Goal: Transaction & Acquisition: Purchase product/service

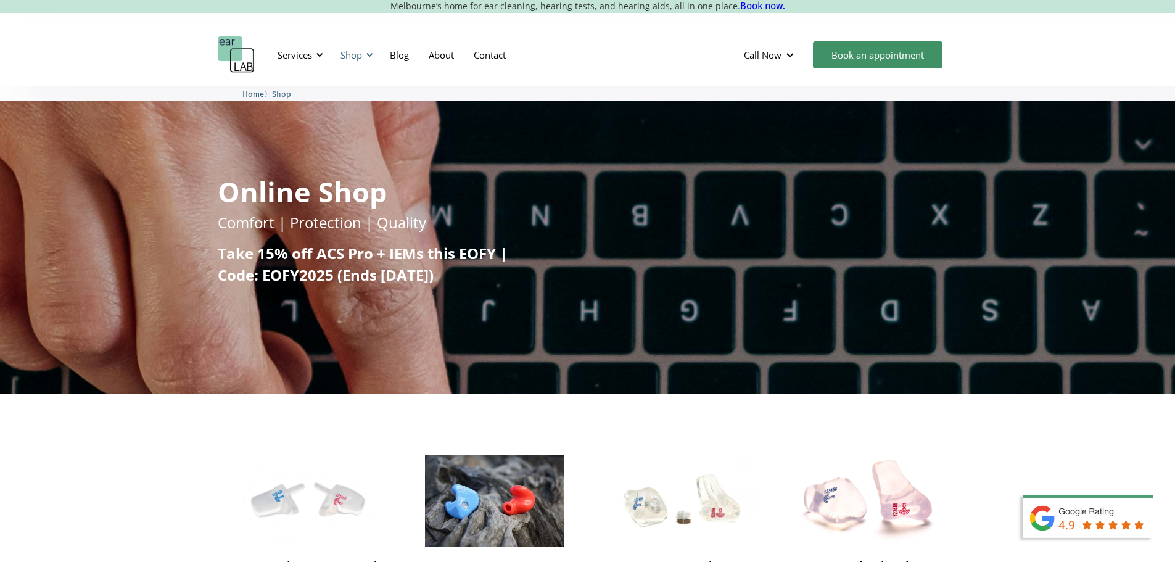
click at [371, 55] on div at bounding box center [369, 55] width 9 height 9
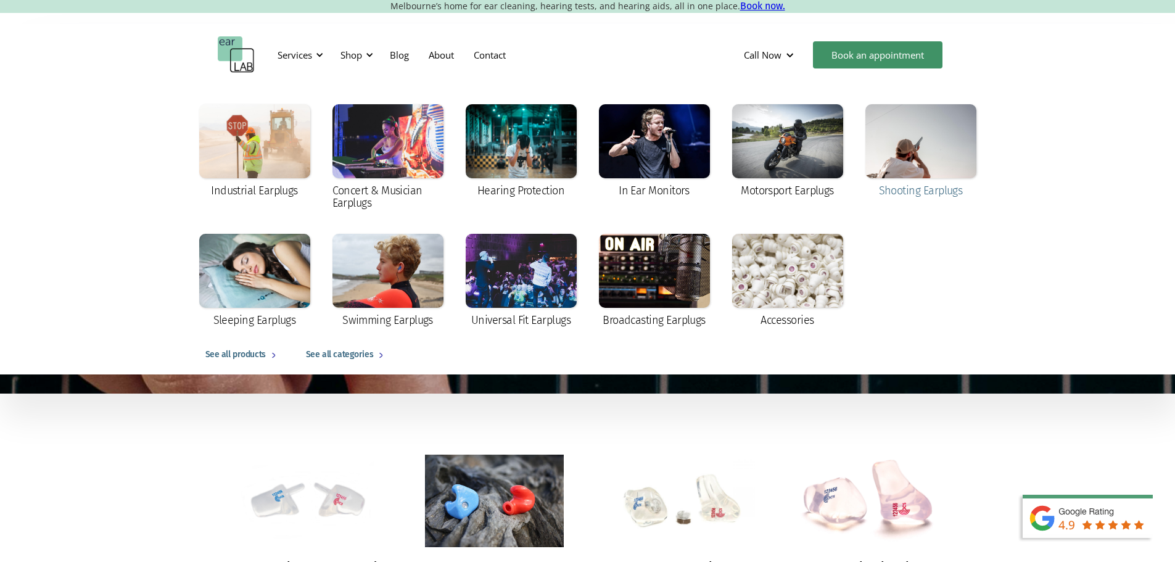
click at [913, 159] on div at bounding box center [921, 141] width 111 height 74
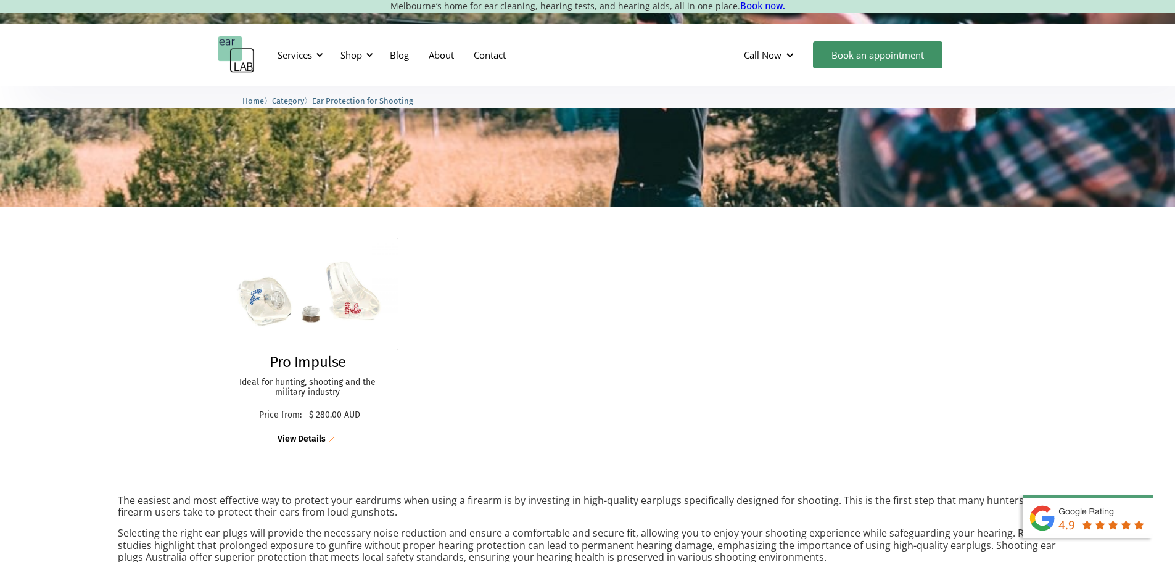
scroll to position [185, 0]
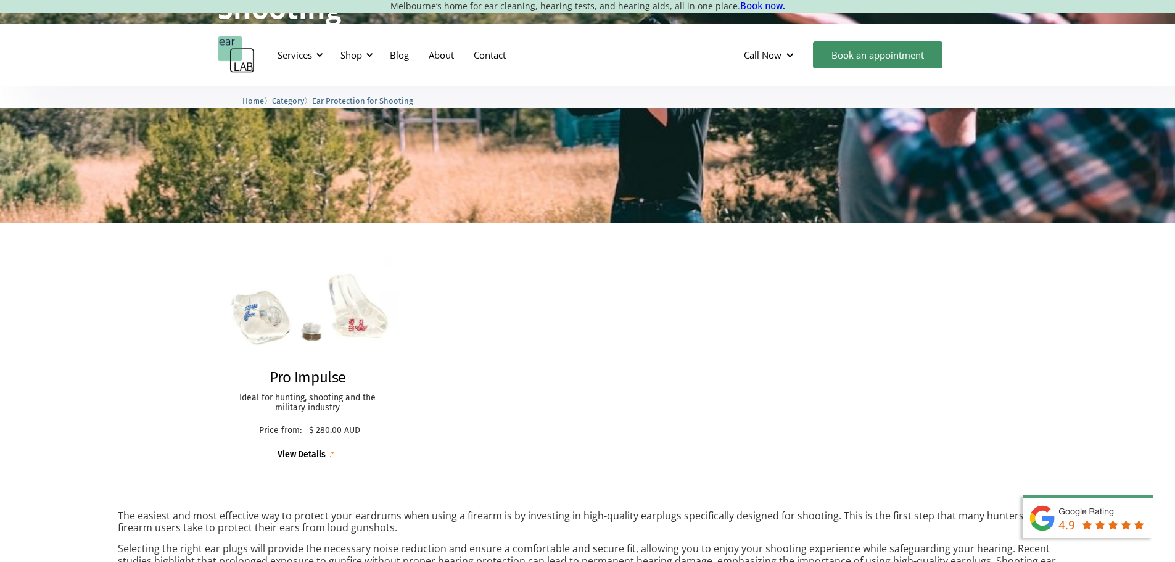
click at [295, 379] on h2 "Pro Impulse" at bounding box center [308, 378] width 77 height 18
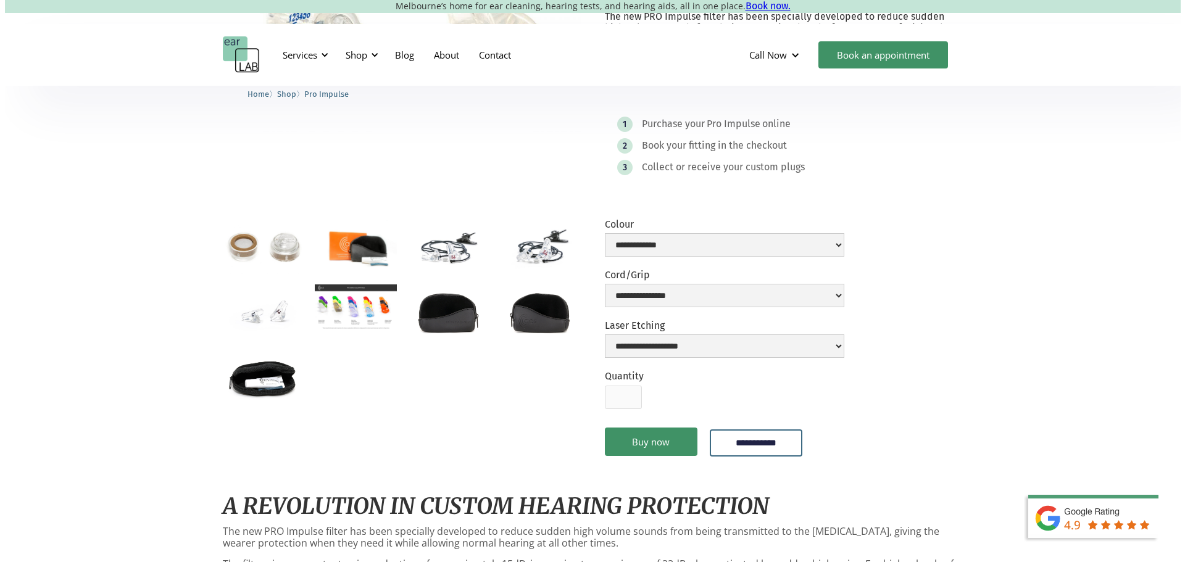
scroll to position [247, 0]
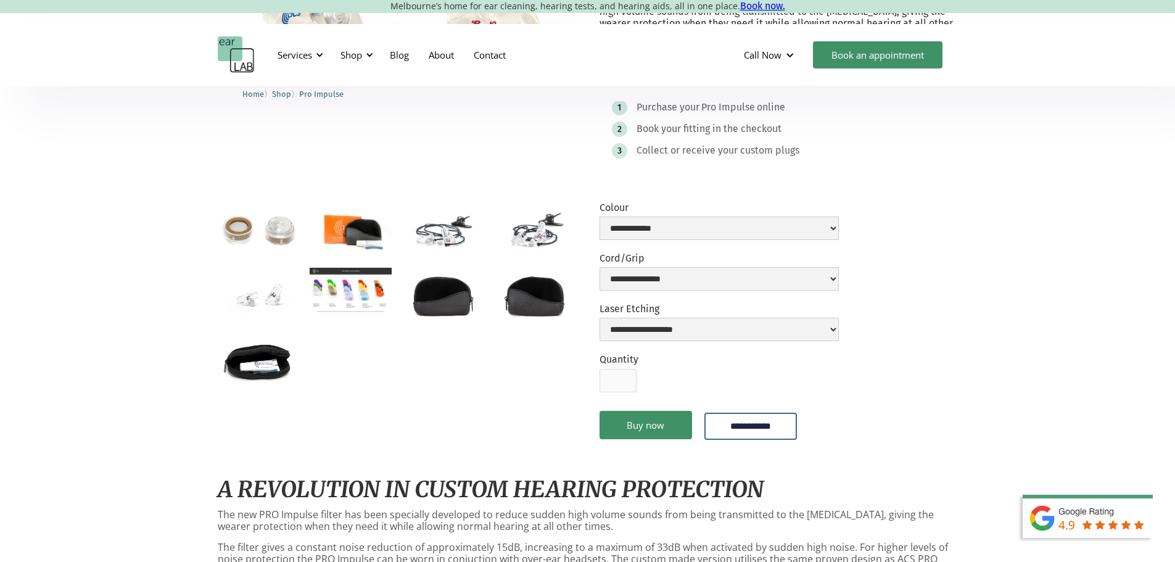
click at [440, 247] on img "open lightbox" at bounding box center [443, 230] width 82 height 54
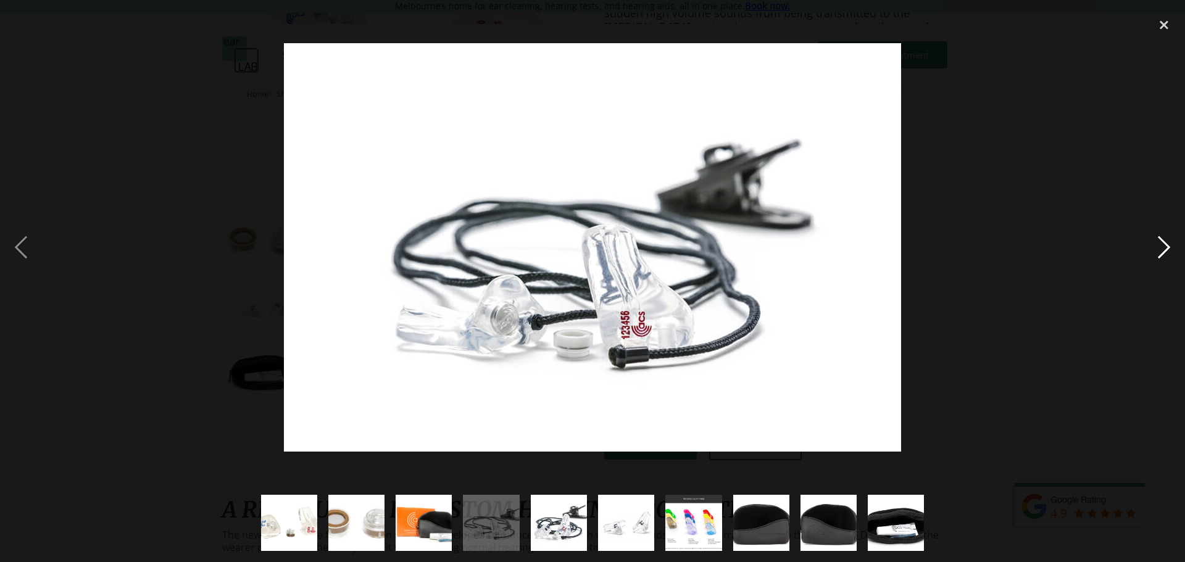
click at [1156, 256] on div "next image" at bounding box center [1164, 247] width 42 height 472
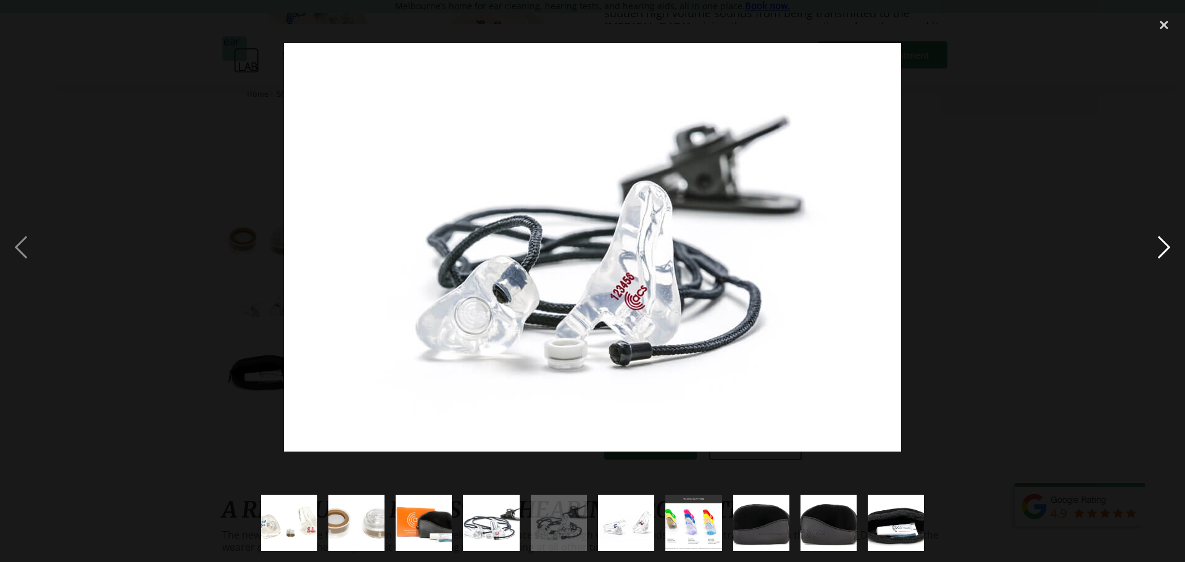
click at [1156, 256] on div "next image" at bounding box center [1164, 247] width 42 height 472
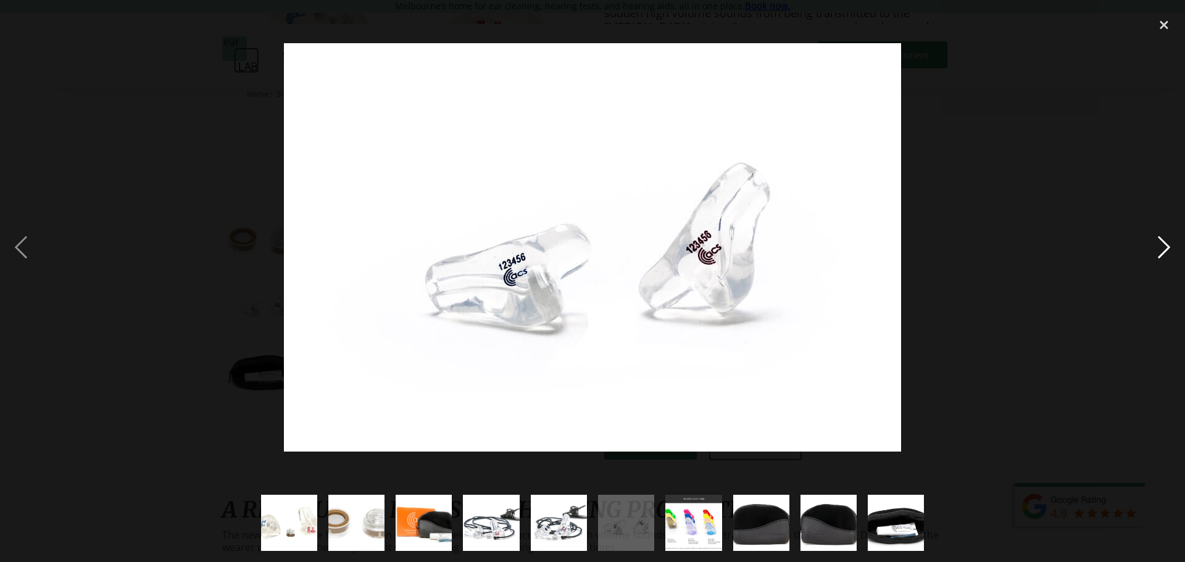
click at [1156, 256] on div "next image" at bounding box center [1164, 247] width 42 height 472
